Goal: Transaction & Acquisition: Obtain resource

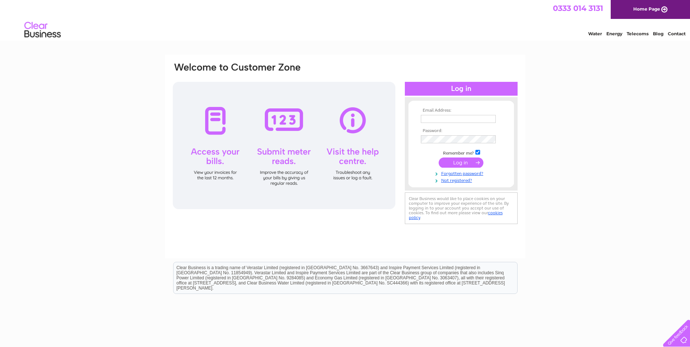
click at [446, 120] on input "text" at bounding box center [458, 119] width 75 height 8
type input "A"
type input "accounts@specbd.co.uk"
click at [477, 161] on input "submit" at bounding box center [461, 163] width 45 height 10
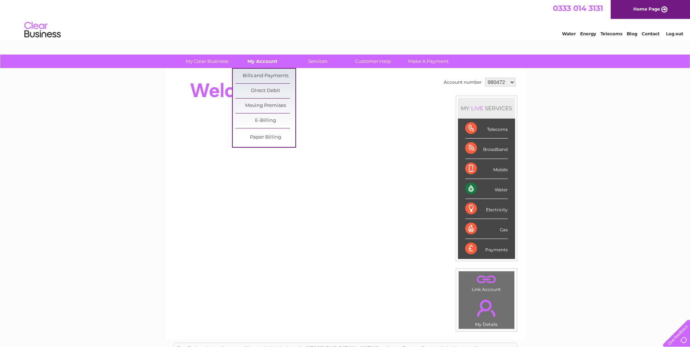
click at [248, 62] on link "My Account" at bounding box center [263, 61] width 60 height 13
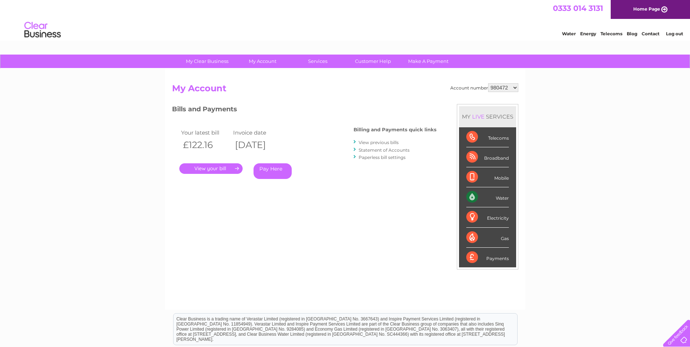
click at [215, 167] on link "." at bounding box center [210, 168] width 63 height 11
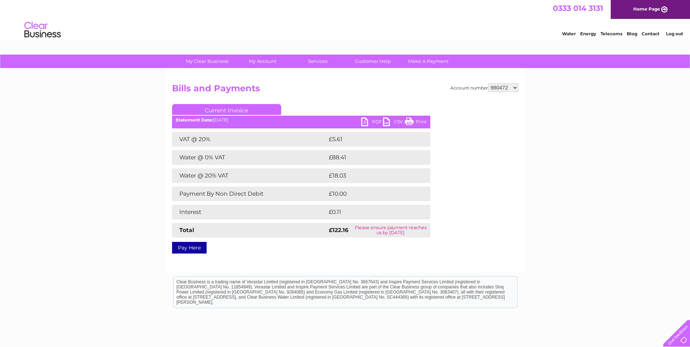
click at [363, 121] on link "PDF" at bounding box center [372, 123] width 22 height 11
click at [374, 122] on link "PDF" at bounding box center [372, 123] width 22 height 11
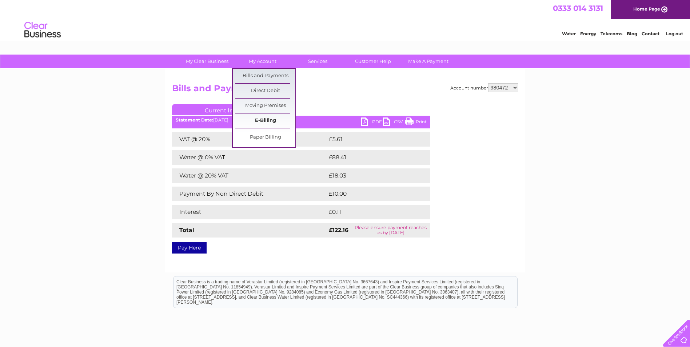
click at [265, 120] on link "E-Billing" at bounding box center [265, 121] width 60 height 15
